Goal: Task Accomplishment & Management: Complete application form

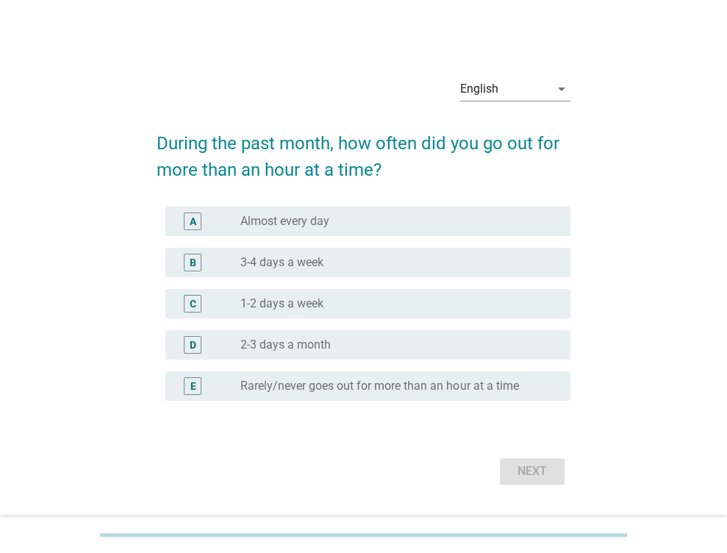
click at [343, 296] on div "radio_button_unchecked 1-2 days a week" at bounding box center [393, 303] width 306 height 15
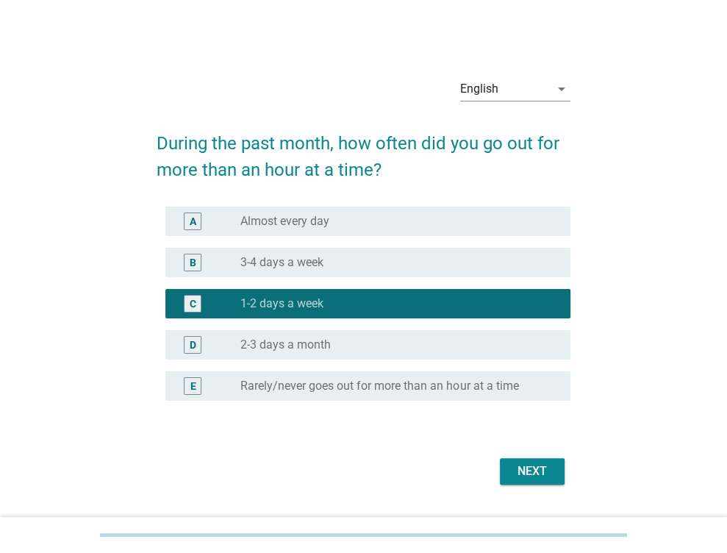
click at [524, 482] on button "Next" at bounding box center [532, 471] width 65 height 26
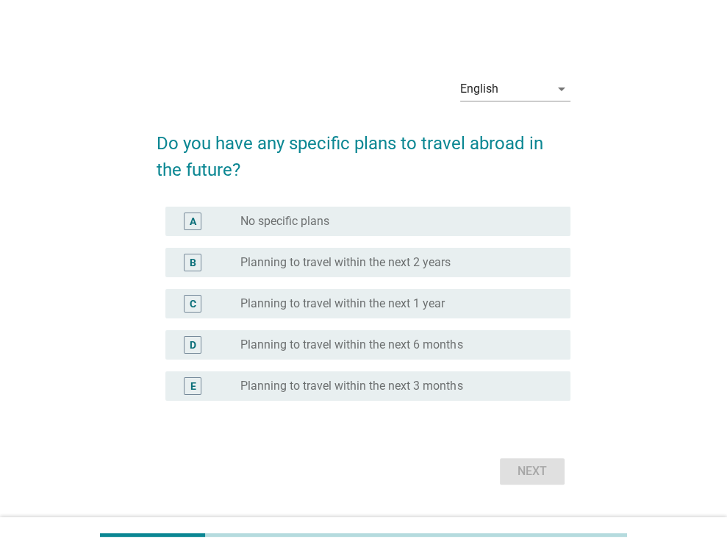
click at [420, 273] on div "B radio_button_unchecked Planning to travel within the next 2 years" at bounding box center [367, 262] width 405 height 29
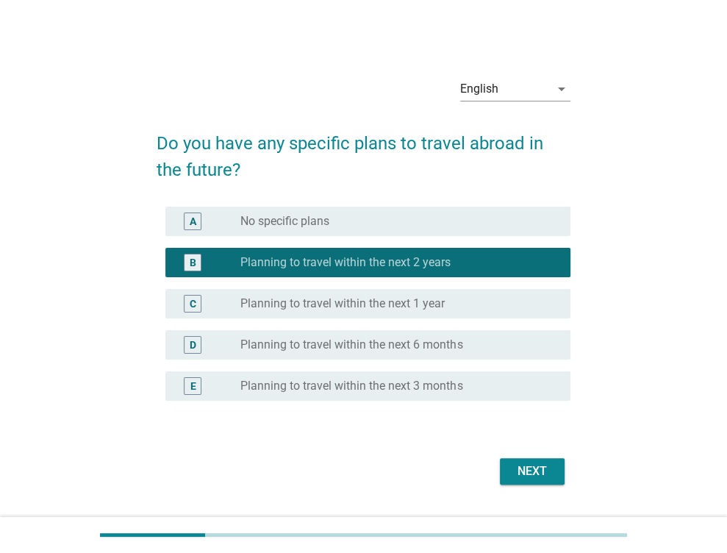
click at [541, 480] on button "Next" at bounding box center [532, 471] width 65 height 26
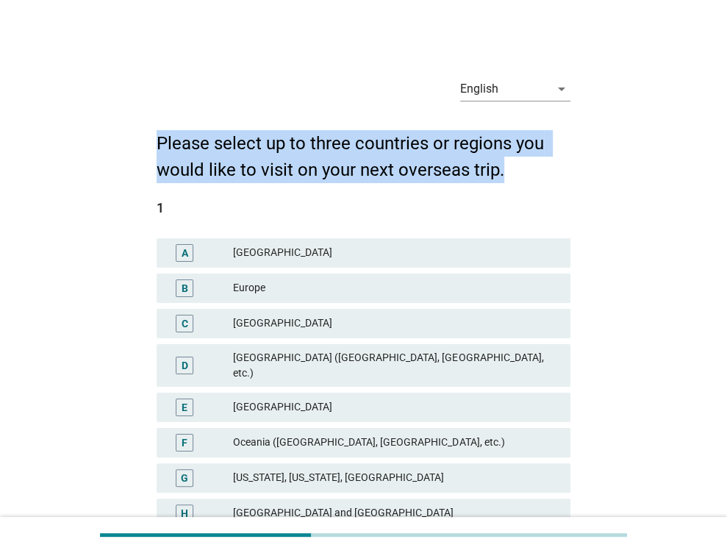
drag, startPoint x: 149, startPoint y: 138, endPoint x: 547, endPoint y: 162, distance: 398.2
click at [547, 162] on div "English arrow_drop_down Please select up to three countries or regions you woul…" at bounding box center [363, 414] width 437 height 721
click at [456, 154] on h2 "Please select up to three countries or regions you would like to visit on your …" at bounding box center [364, 149] width 414 height 68
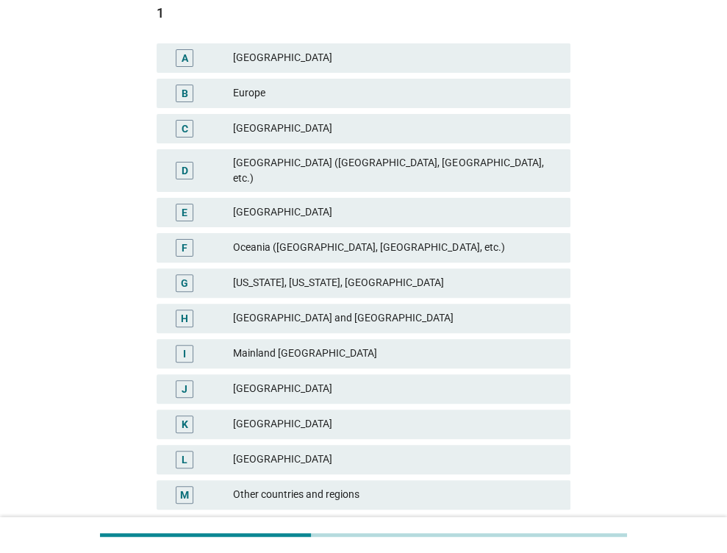
scroll to position [220, 0]
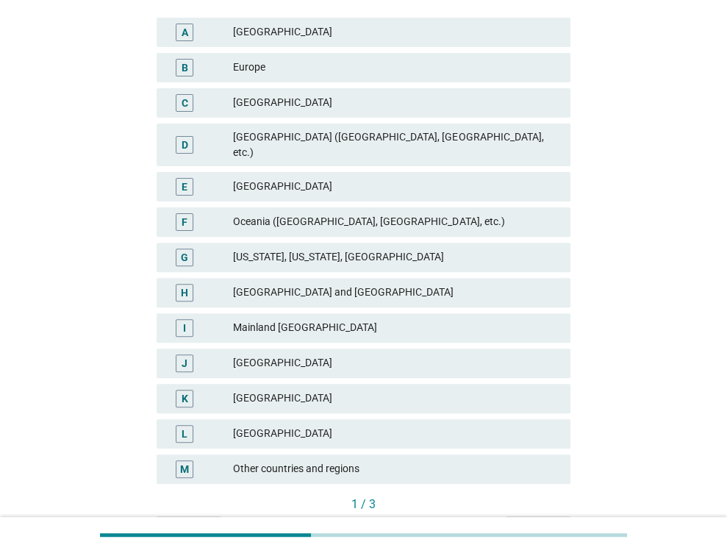
click at [303, 57] on div "B Europe" at bounding box center [364, 67] width 414 height 29
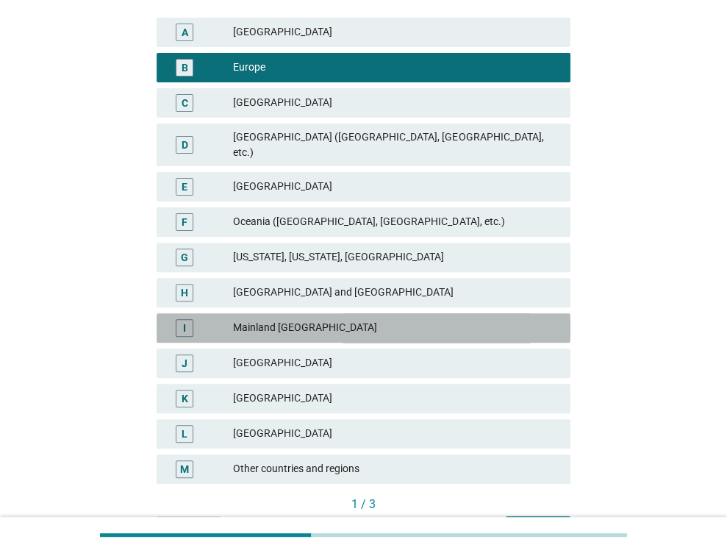
click at [348, 319] on div "Mainland [GEOGRAPHIC_DATA]" at bounding box center [396, 328] width 326 height 18
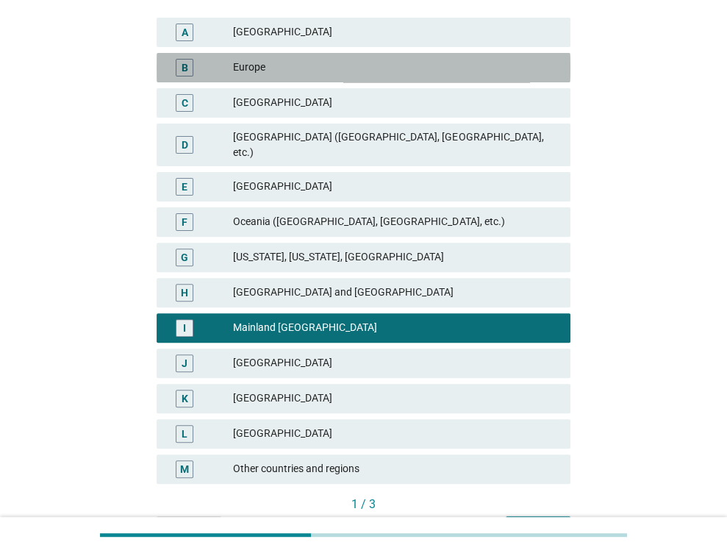
click at [353, 60] on div "Europe" at bounding box center [396, 68] width 326 height 18
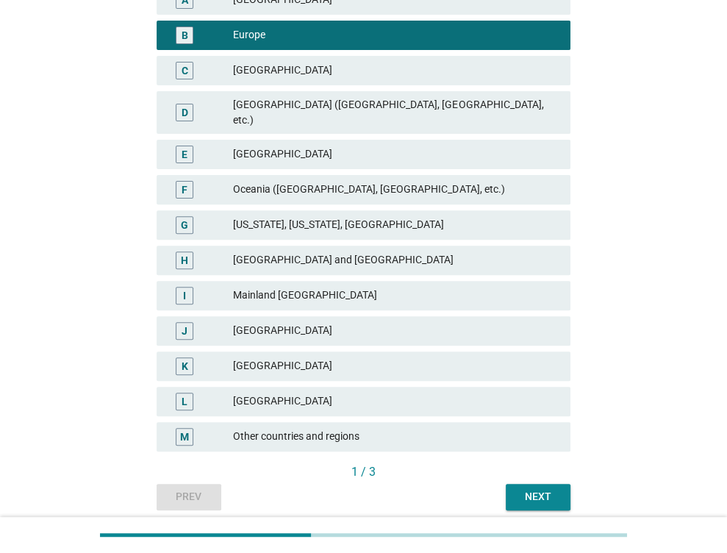
scroll to position [297, 0]
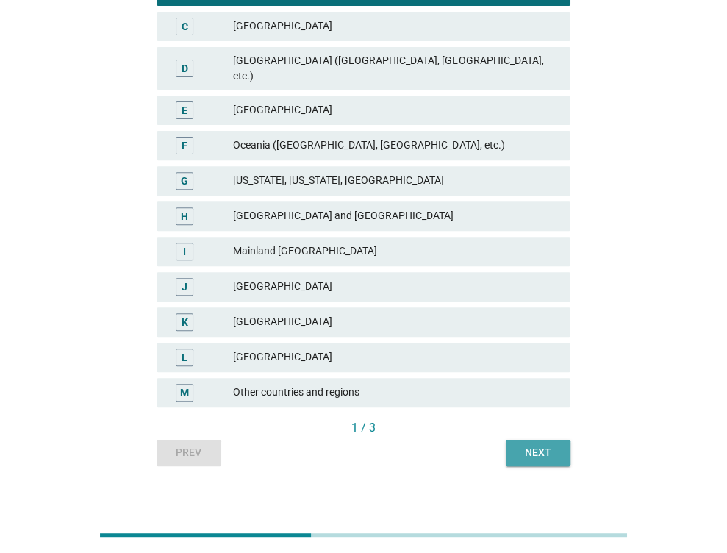
click at [547, 445] on div "Next" at bounding box center [537, 452] width 41 height 15
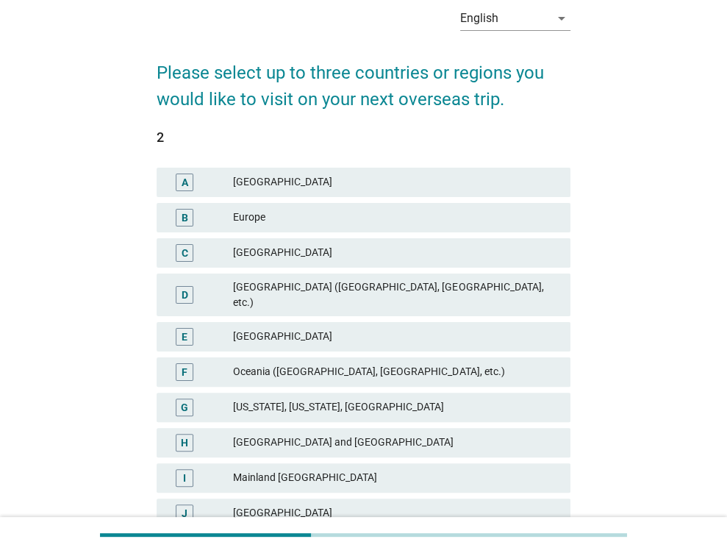
scroll to position [73, 0]
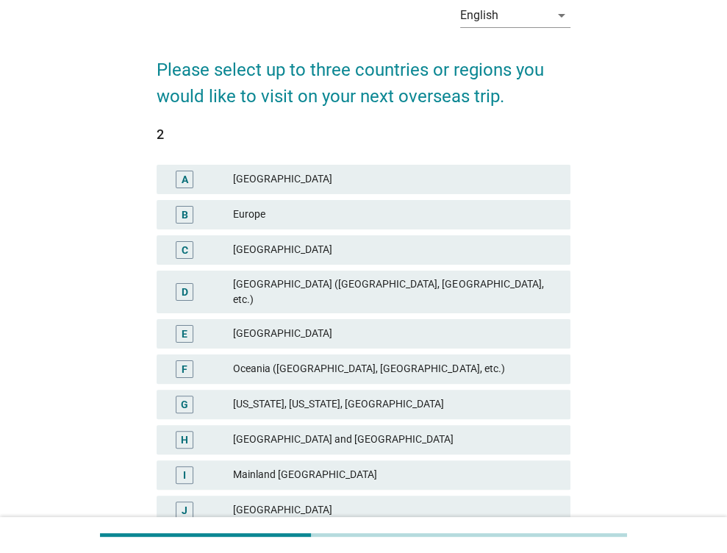
click at [339, 460] on div "I Mainland [GEOGRAPHIC_DATA]" at bounding box center [364, 474] width 414 height 29
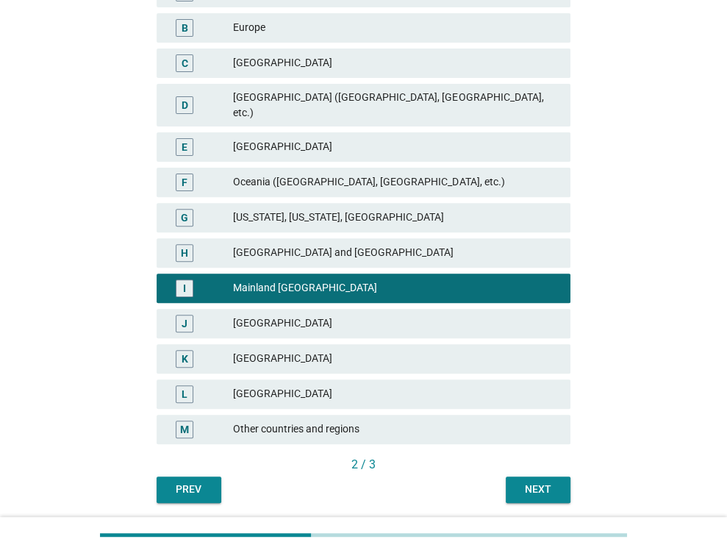
scroll to position [297, 0]
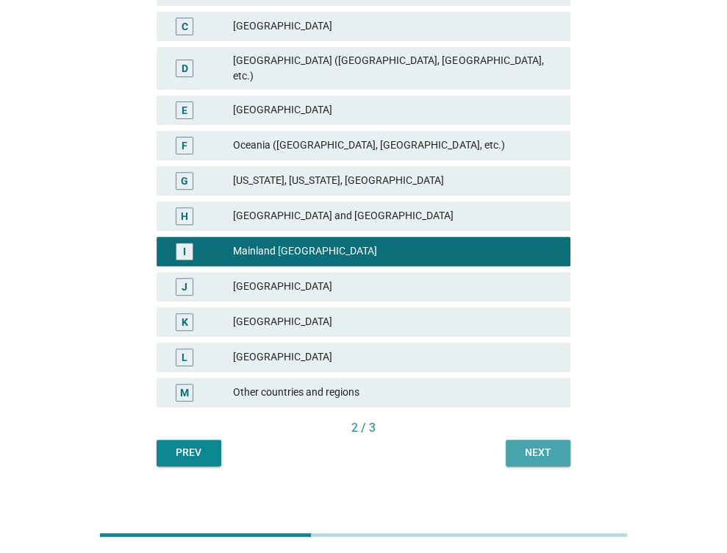
click at [518, 445] on div "Next" at bounding box center [537, 452] width 41 height 15
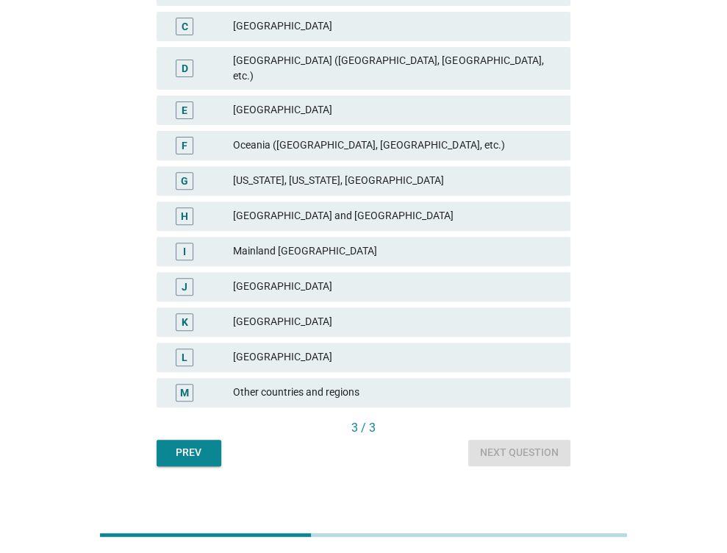
click at [299, 348] on div "[GEOGRAPHIC_DATA]" at bounding box center [396, 357] width 326 height 18
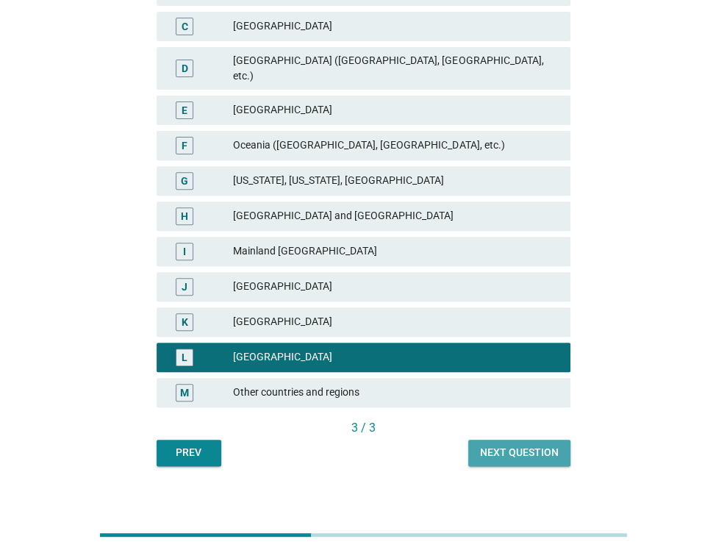
click at [479, 439] on button "Next question" at bounding box center [519, 452] width 102 height 26
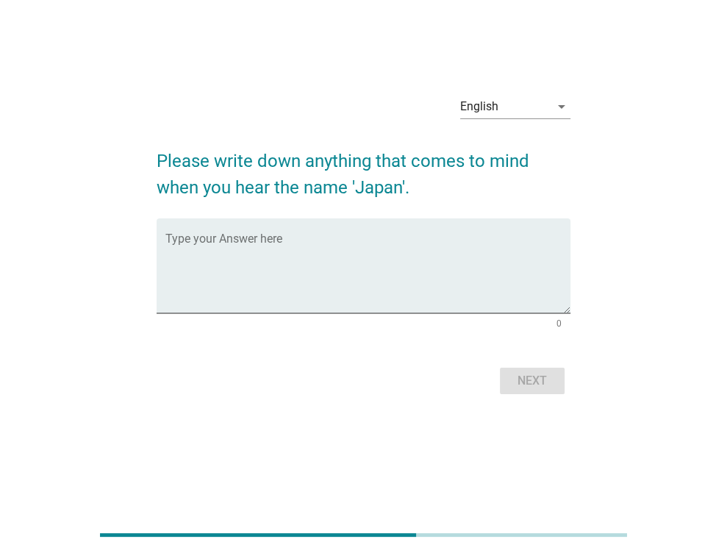
scroll to position [0, 0]
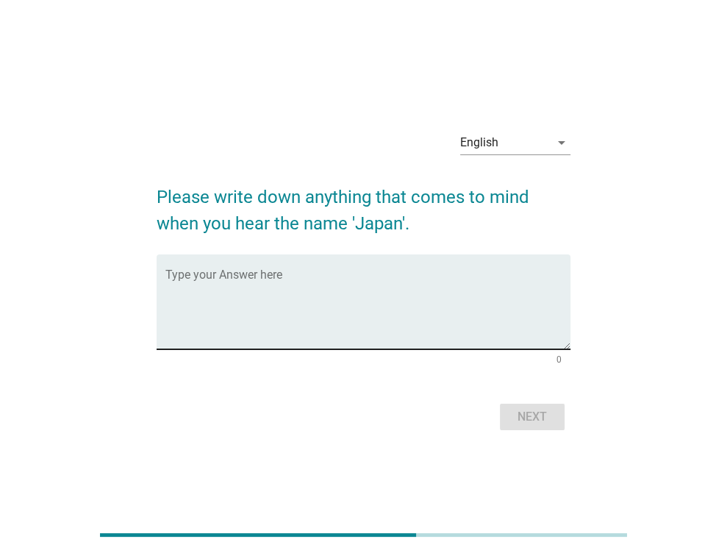
click at [339, 312] on textarea "Type your Answer here" at bounding box center [367, 310] width 405 height 77
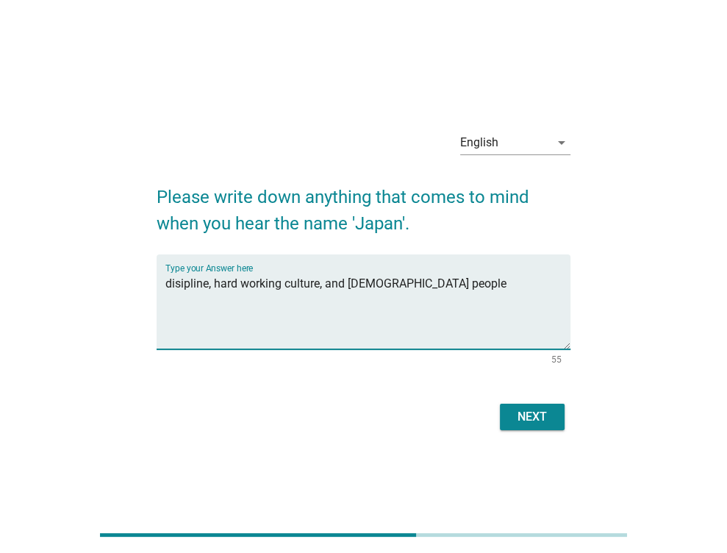
type textarea "disipline, hard working culture, and [DEMOGRAPHIC_DATA] people"
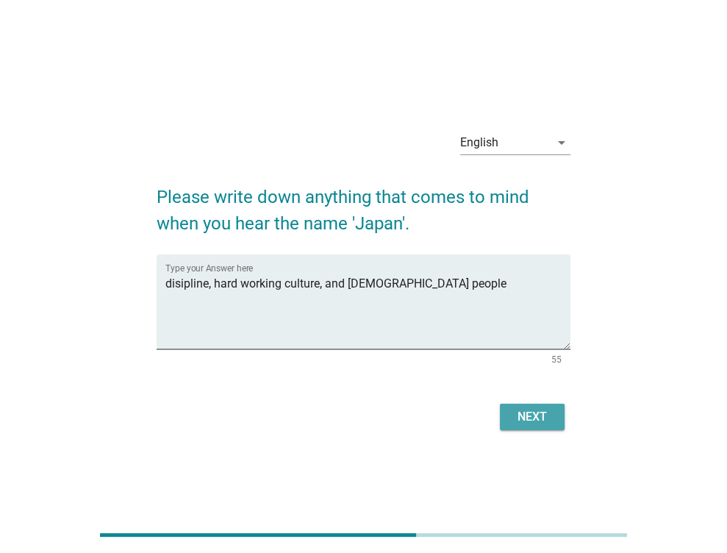
click at [519, 420] on div "Next" at bounding box center [531, 417] width 41 height 18
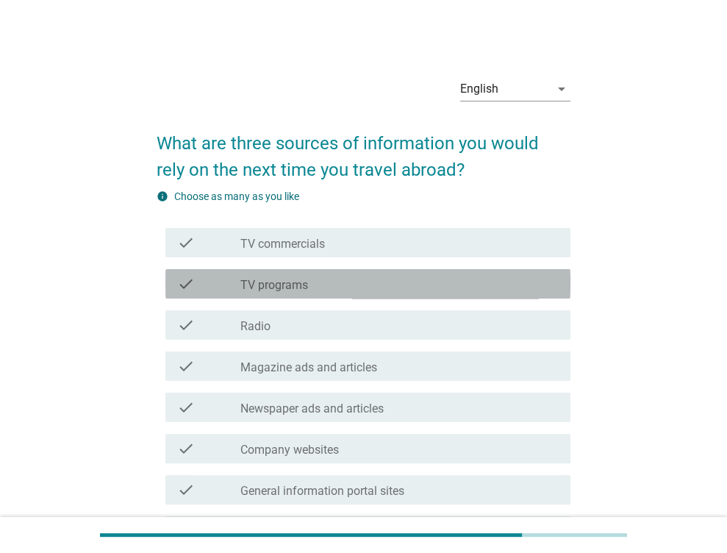
click at [378, 276] on div "check_box_outline_blank TV programs" at bounding box center [399, 284] width 318 height 18
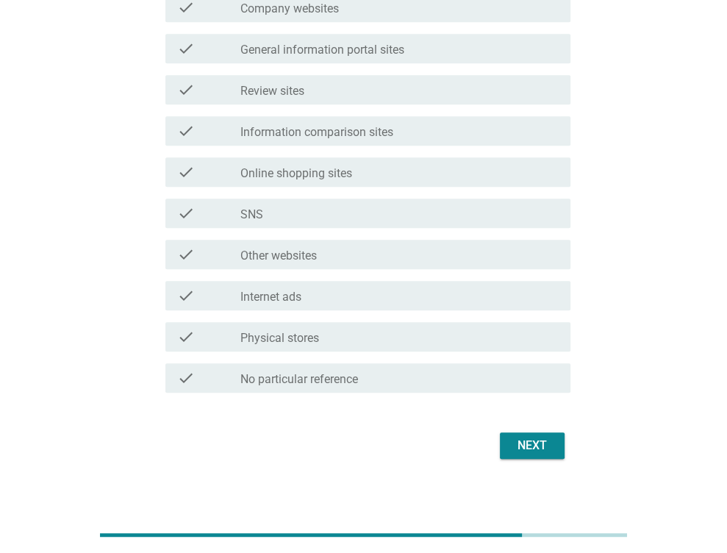
scroll to position [367, 0]
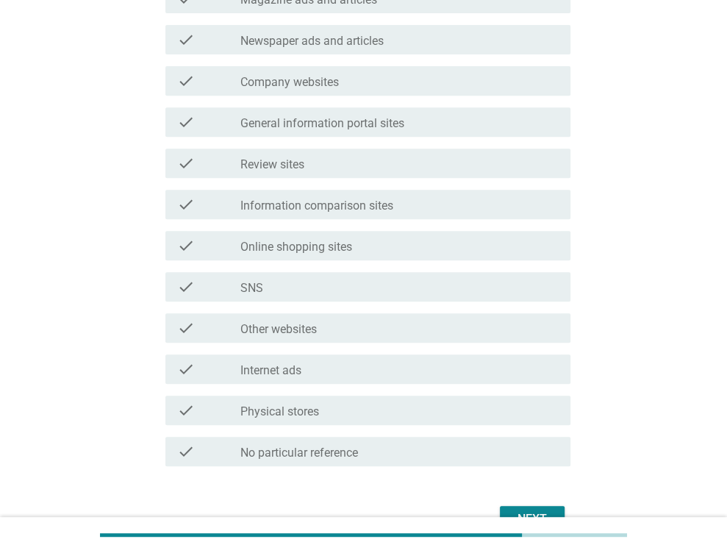
click at [360, 284] on div "check_box_outline_blank SNS" at bounding box center [399, 287] width 318 height 18
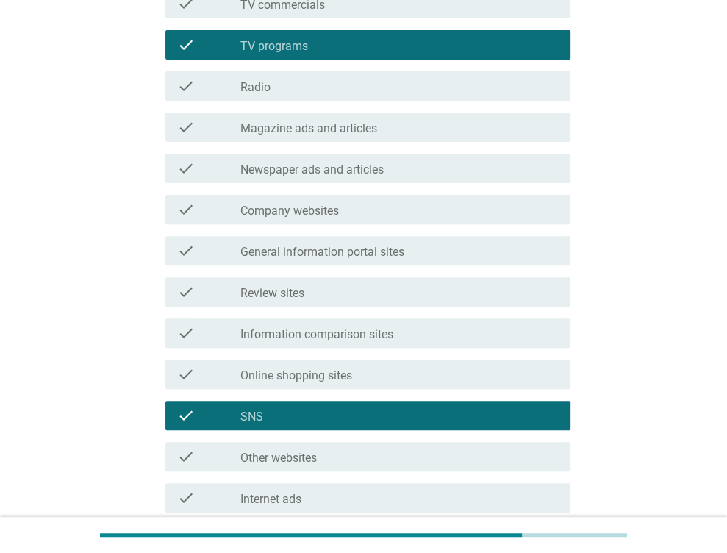
scroll to position [452, 0]
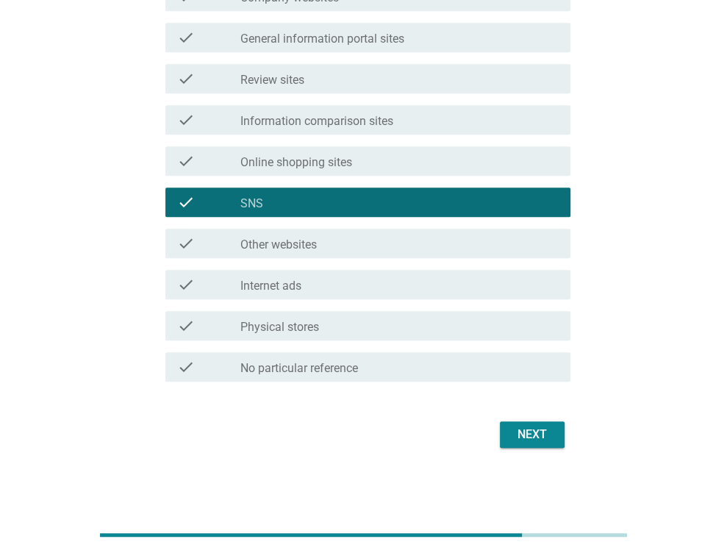
click at [546, 428] on div "Next" at bounding box center [531, 434] width 41 height 18
